Goal: Find specific page/section: Locate a particular part of the current website

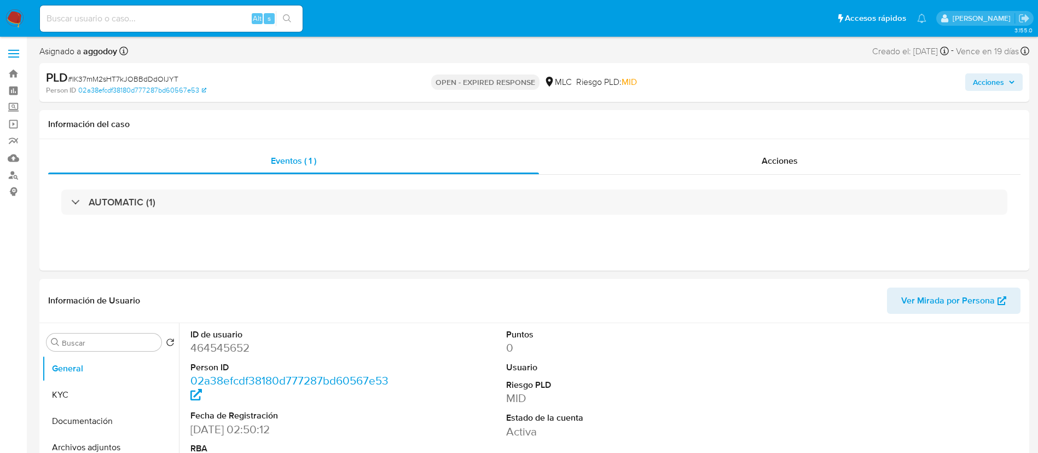
select select "10"
click at [112, 77] on span "# IK37mM2sHT7kJOBBdDdOIJYT" at bounding box center [123, 78] width 111 height 11
copy span "IK37mM2sHT7kJOBBdDdOIJYT"
